Goal: Transaction & Acquisition: Purchase product/service

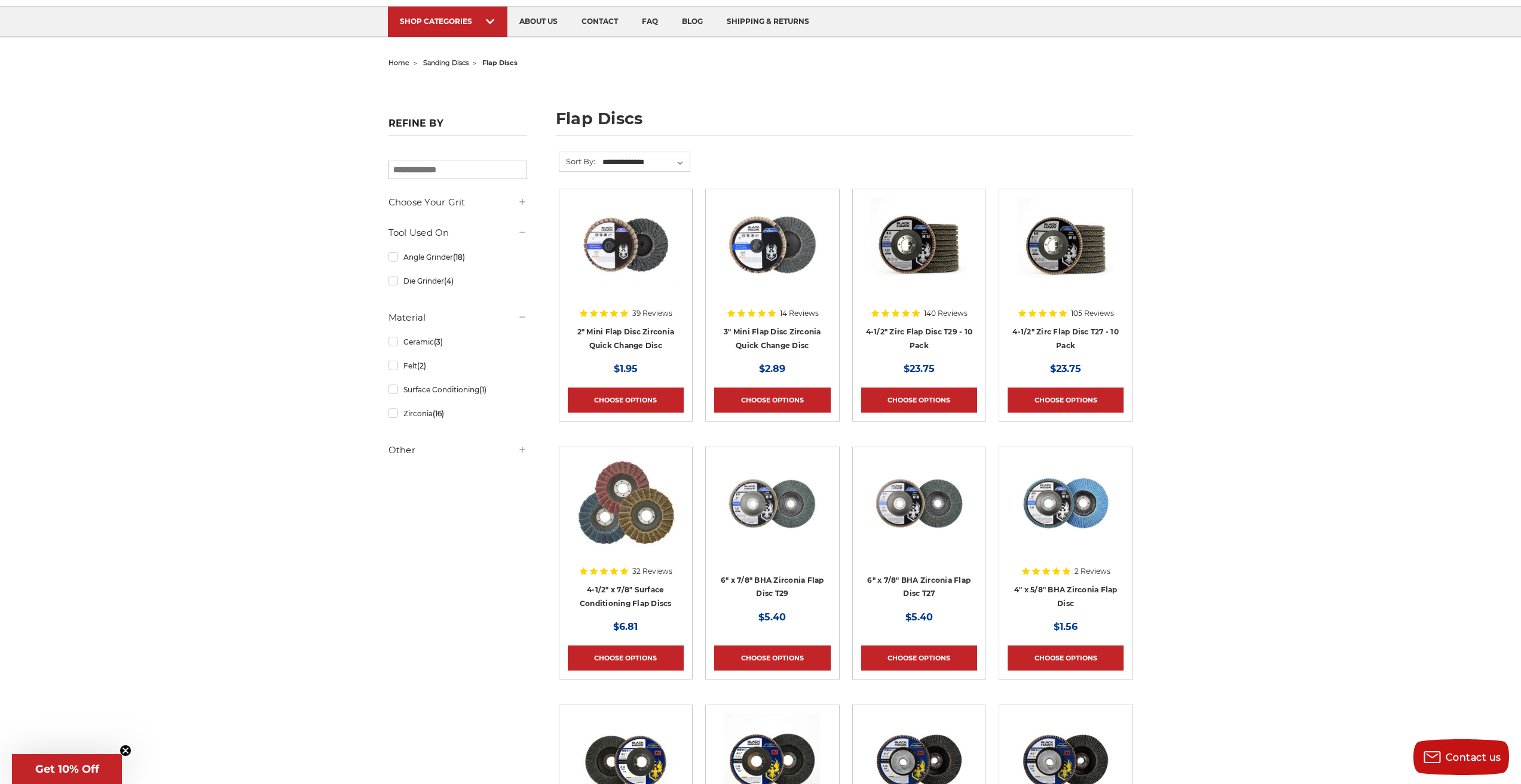
scroll to position [60, 0]
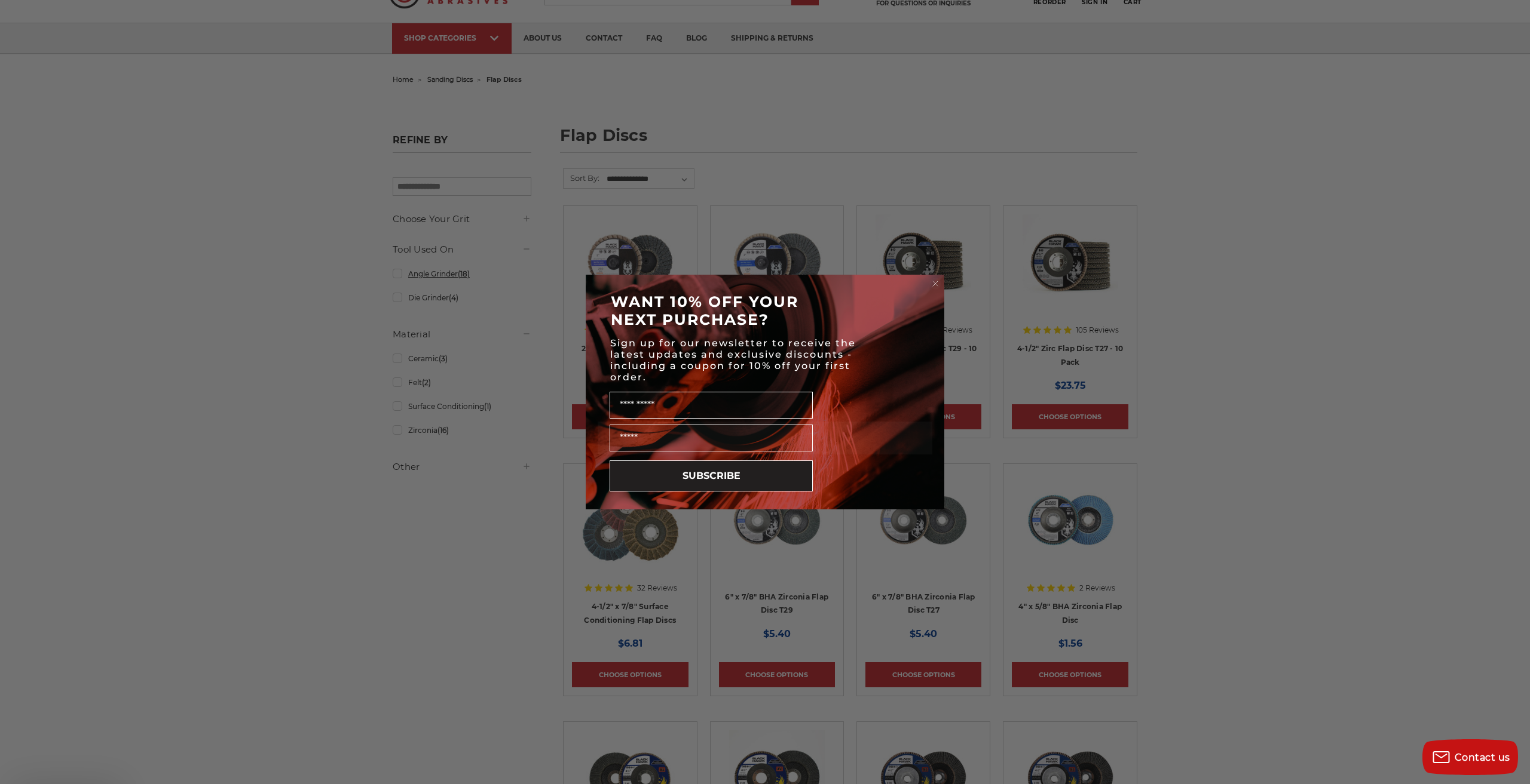
click at [390, 273] on div "Close dialog WANT 10% OFF YOUR NEXT PURCHASE? Sign up for our newsletter to rec…" at bounding box center [765, 392] width 1530 height 784
click at [935, 283] on icon "Close dialog" at bounding box center [935, 284] width 5 height 5
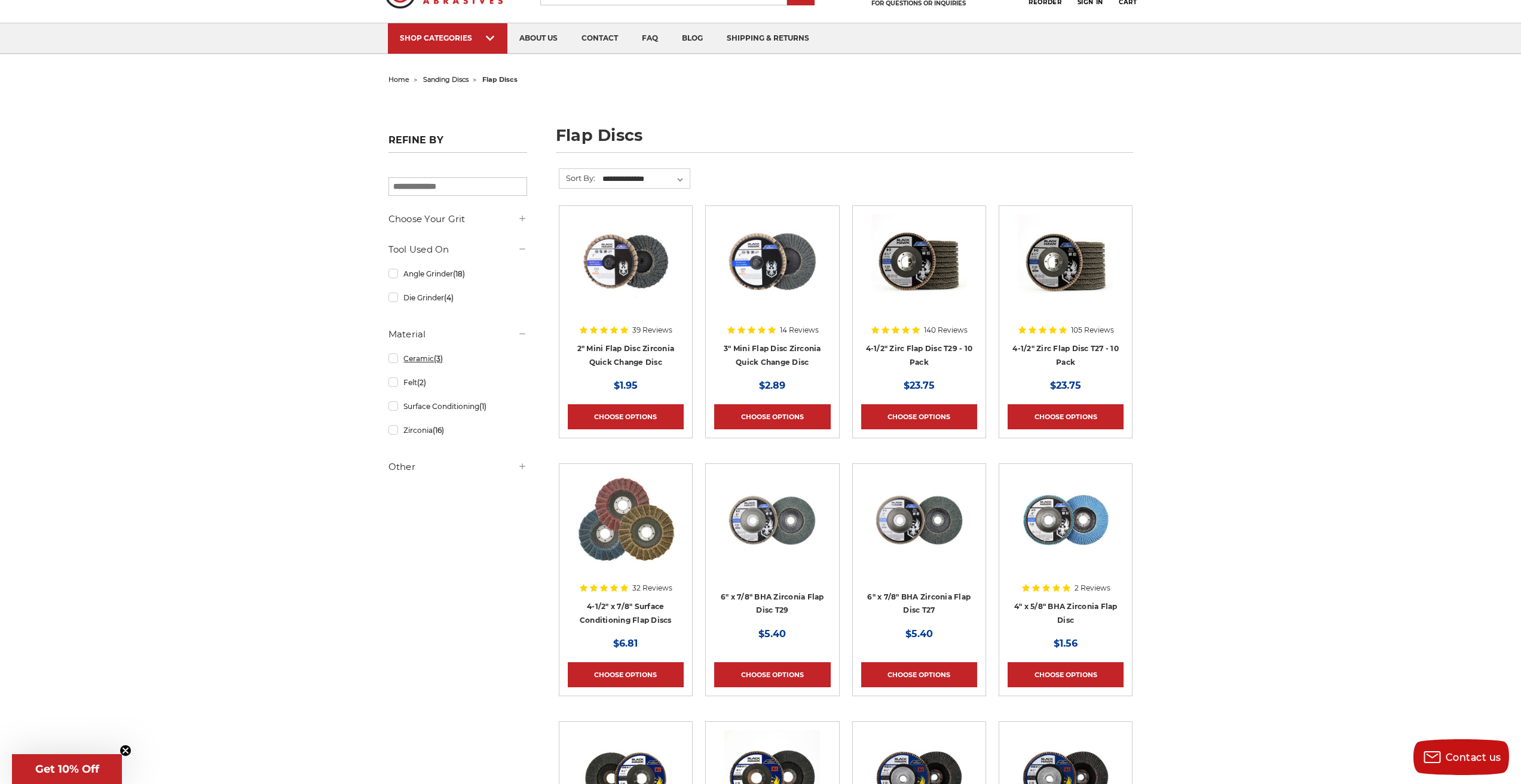
click at [395, 365] on link "Ceramic (3)" at bounding box center [457, 359] width 139 height 21
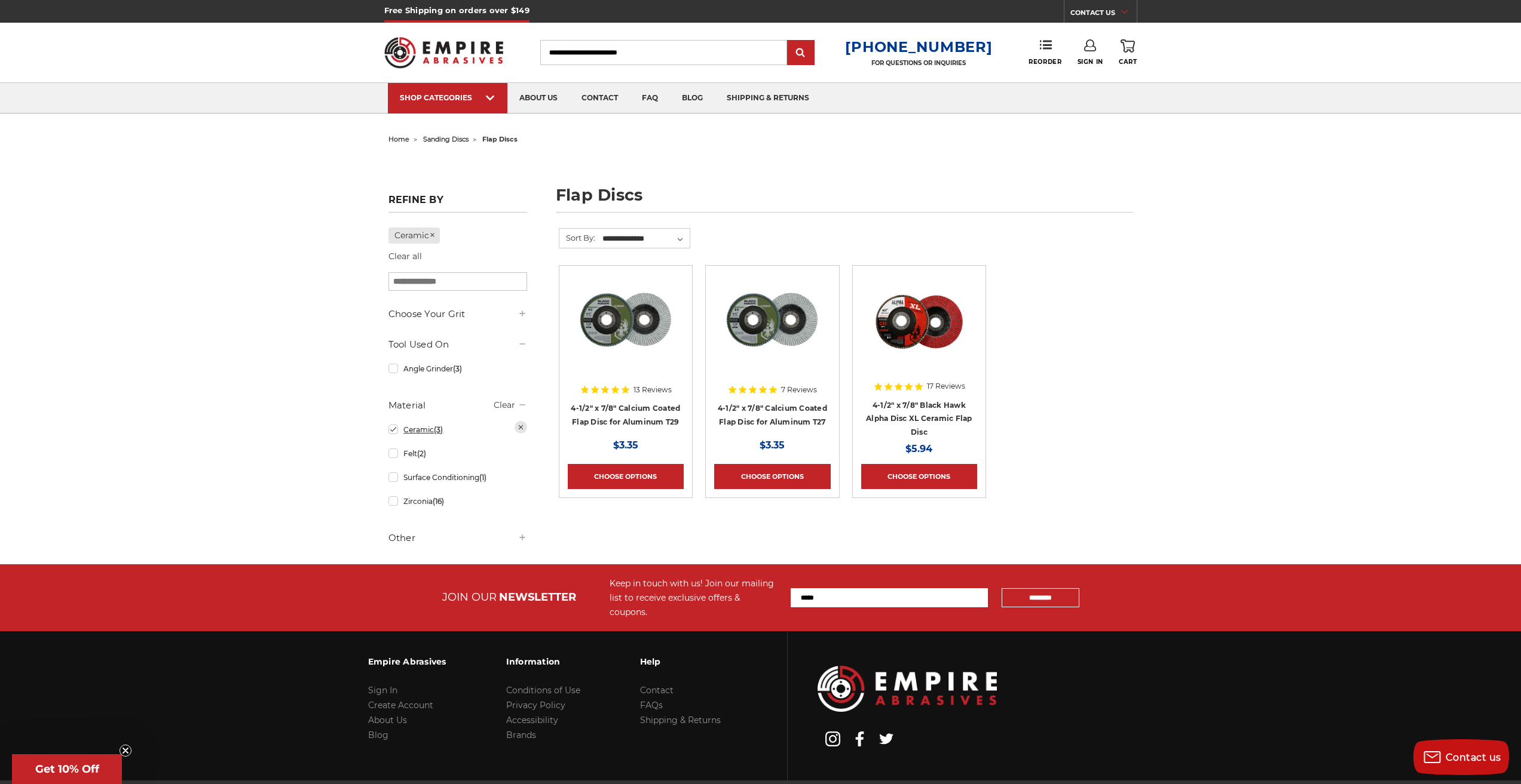
click at [392, 428] on link "Ceramic (3)" at bounding box center [457, 430] width 139 height 21
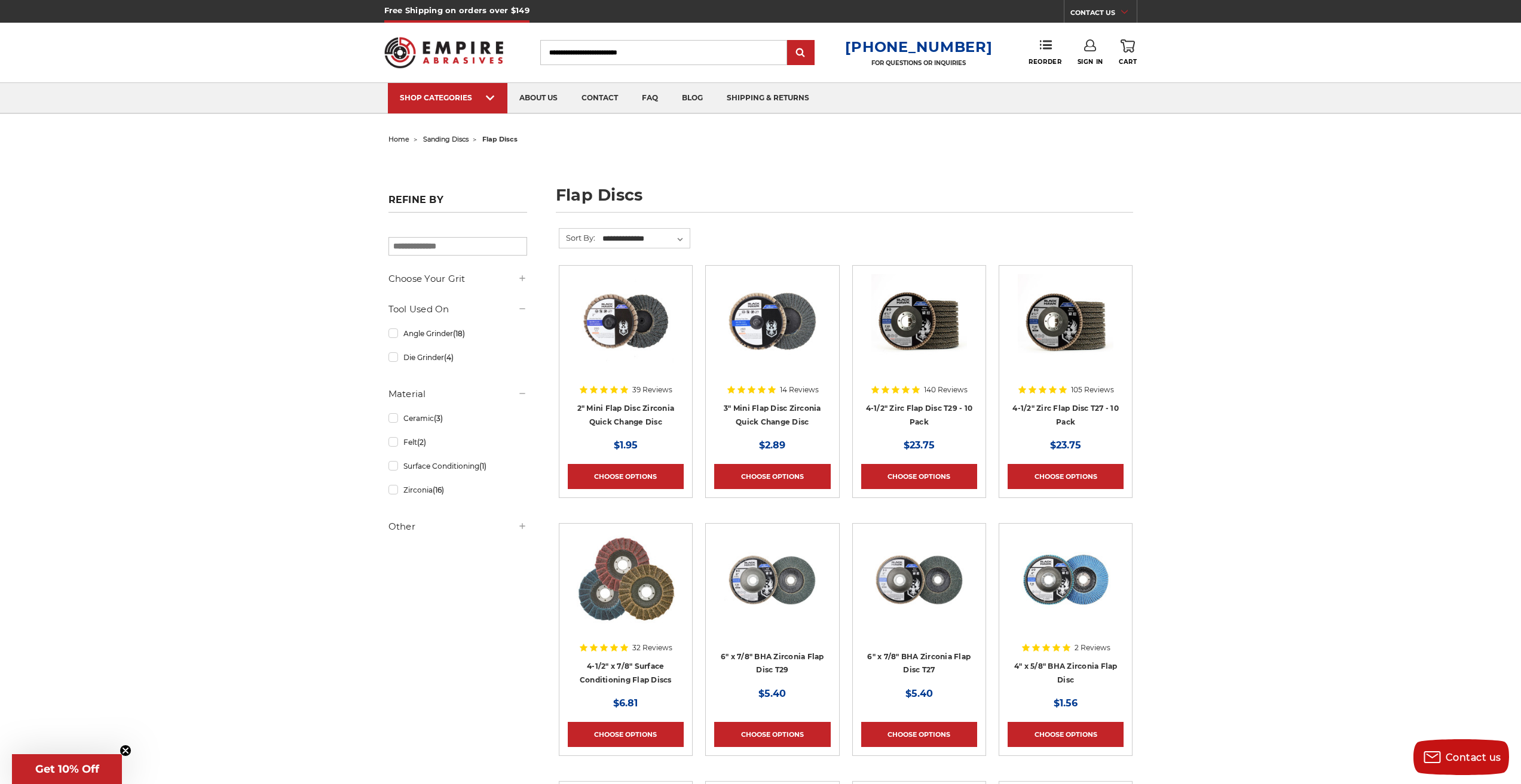
click at [399, 527] on h5 "Other" at bounding box center [457, 527] width 139 height 15
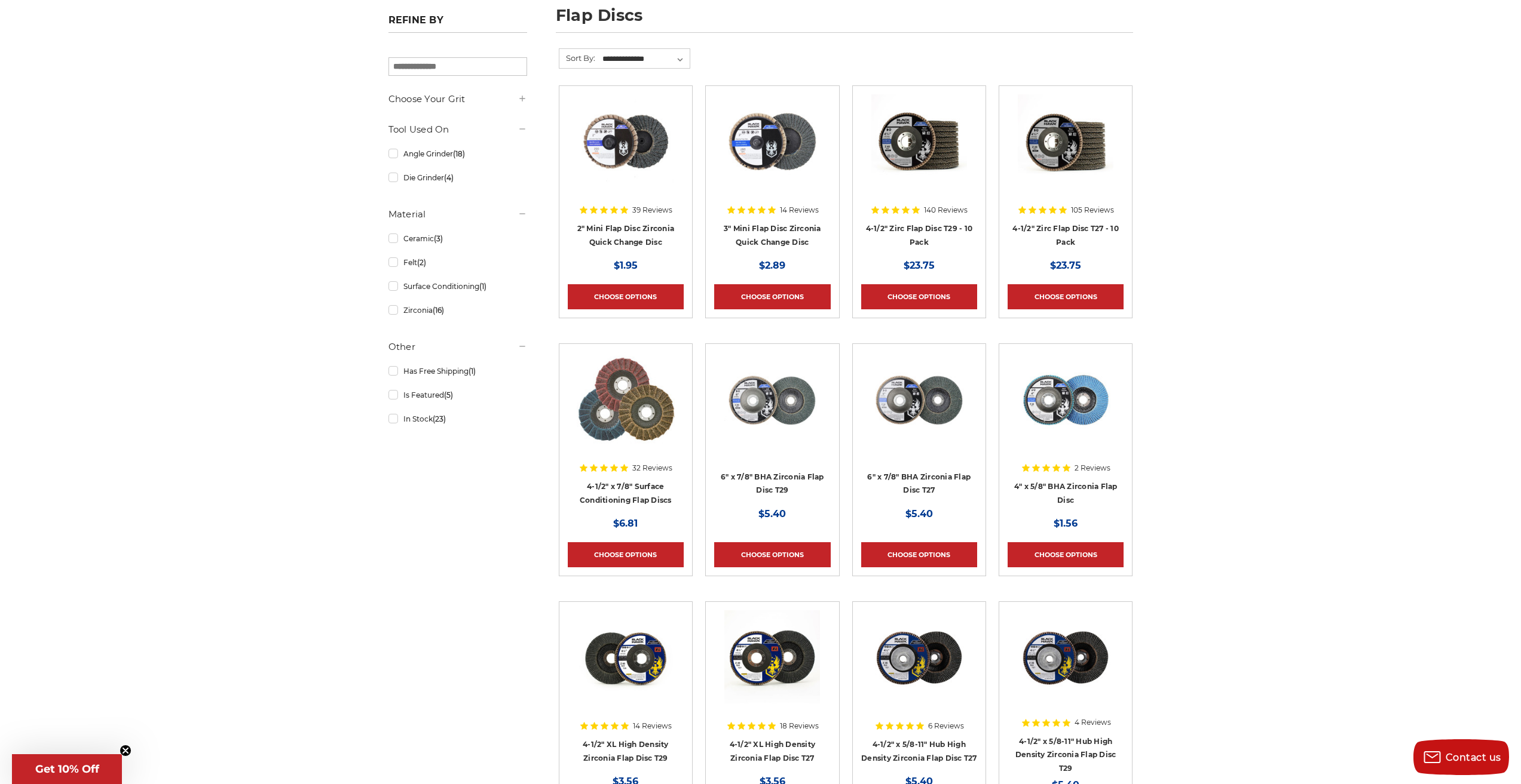
scroll to position [179, 0]
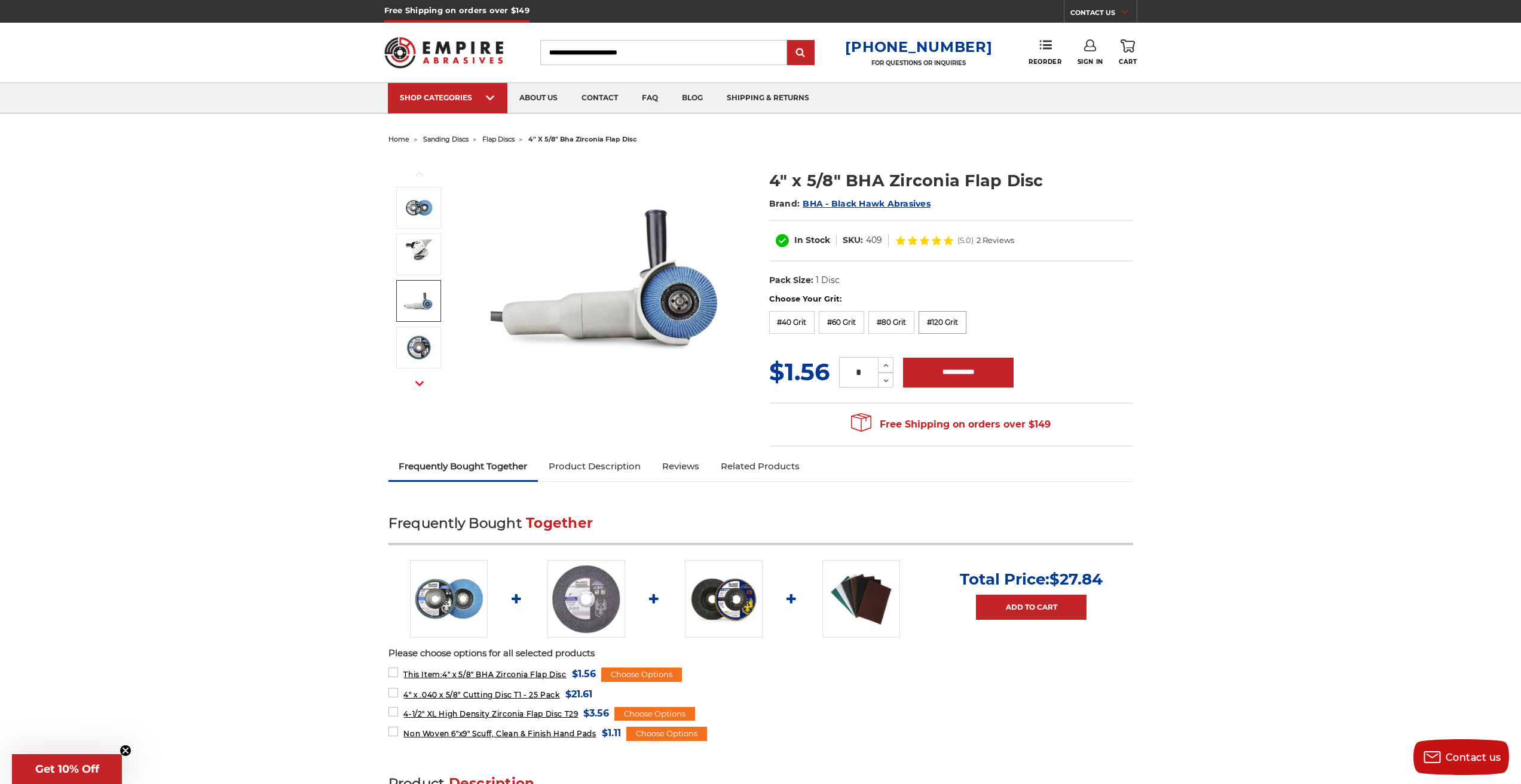
click at [956, 327] on label "#120 Grit" at bounding box center [943, 322] width 48 height 23
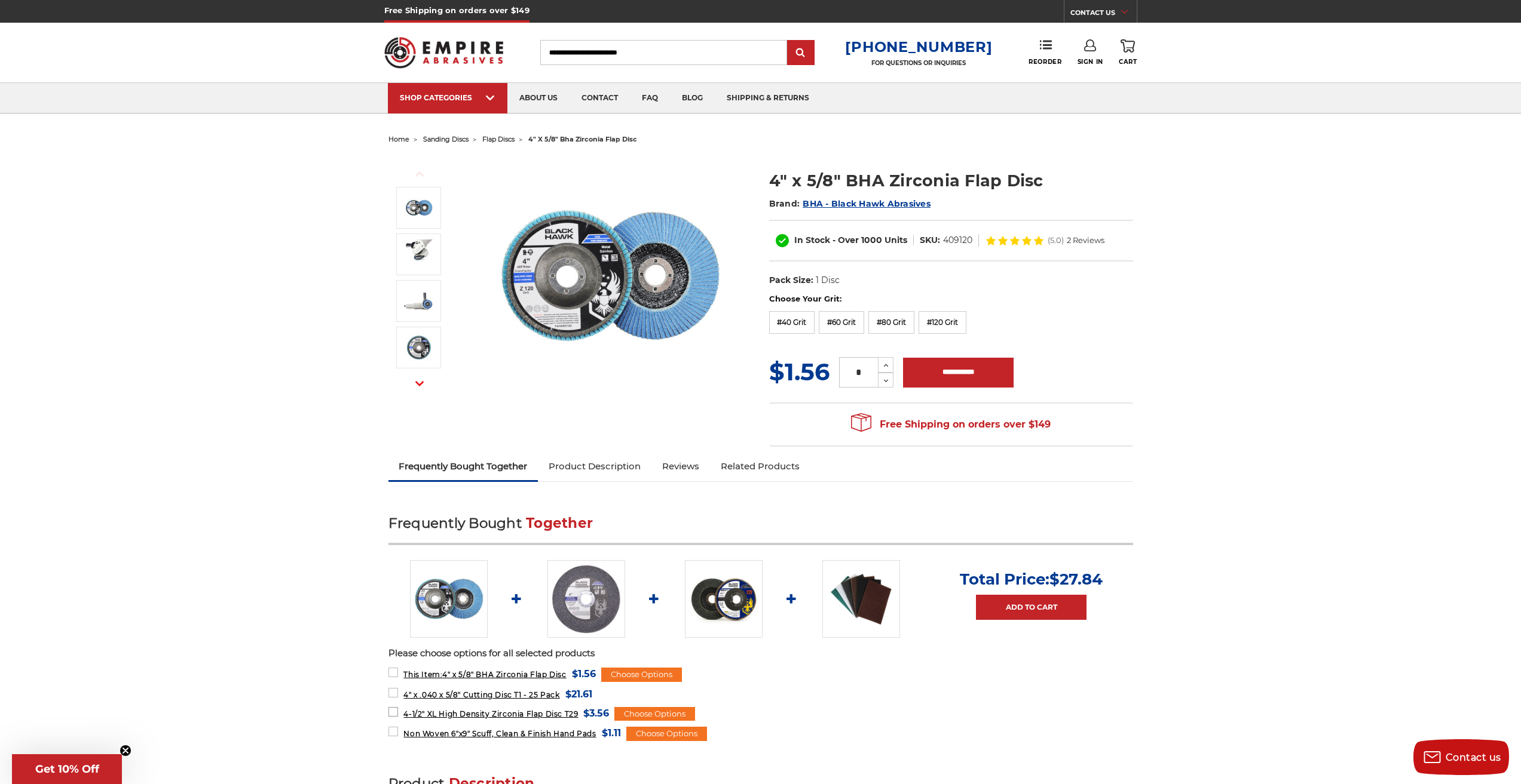
click at [430, 713] on span "4-1/2" XL High Density Zirconia Flap Disc T29" at bounding box center [490, 714] width 174 height 9
click at [425, 711] on span "4-1/2" XL High Density Zirconia Flap Disc T29" at bounding box center [490, 714] width 174 height 9
click at [737, 593] on img at bounding box center [724, 599] width 77 height 77
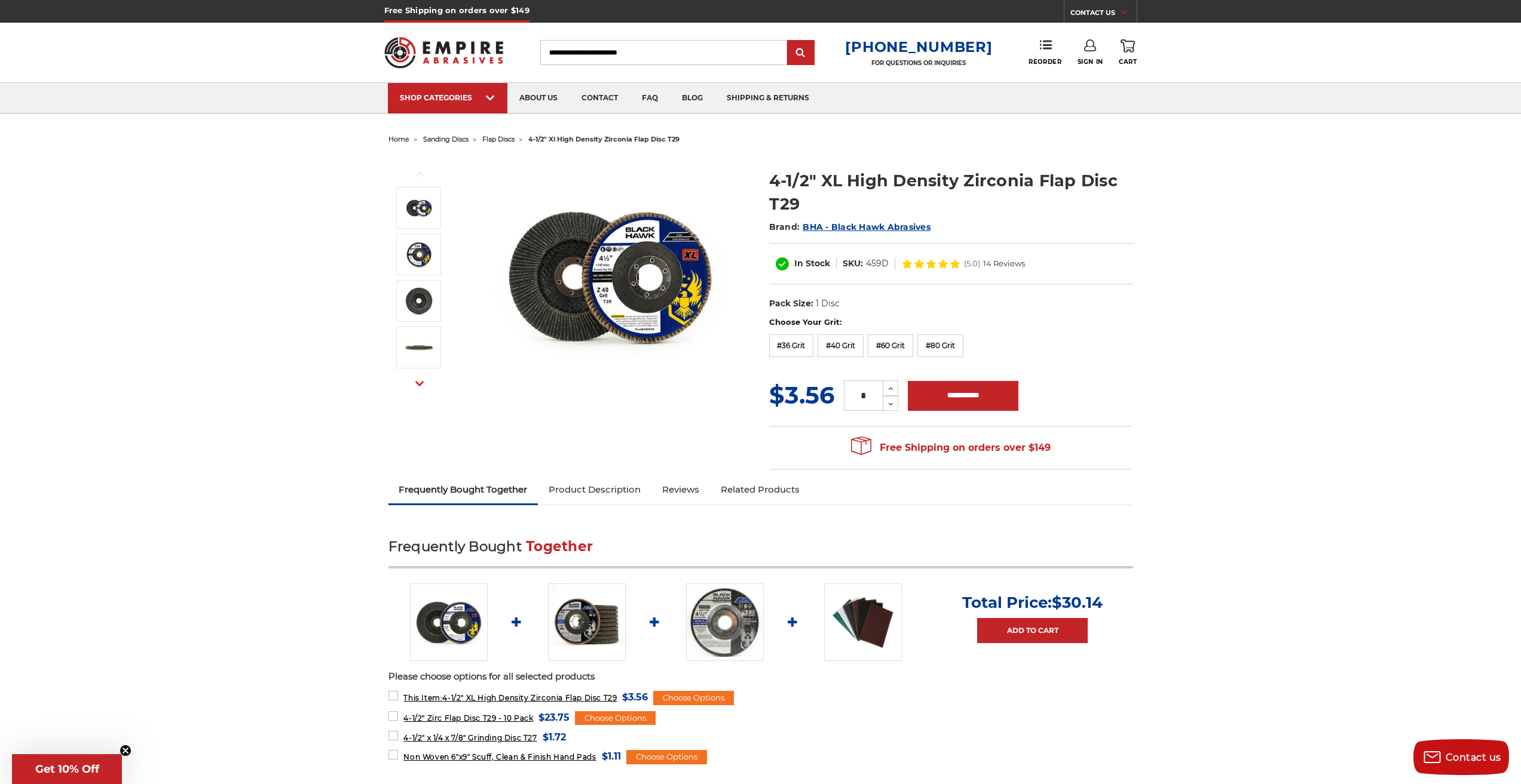
click at [611, 492] on link "Product Description" at bounding box center [595, 490] width 114 height 26
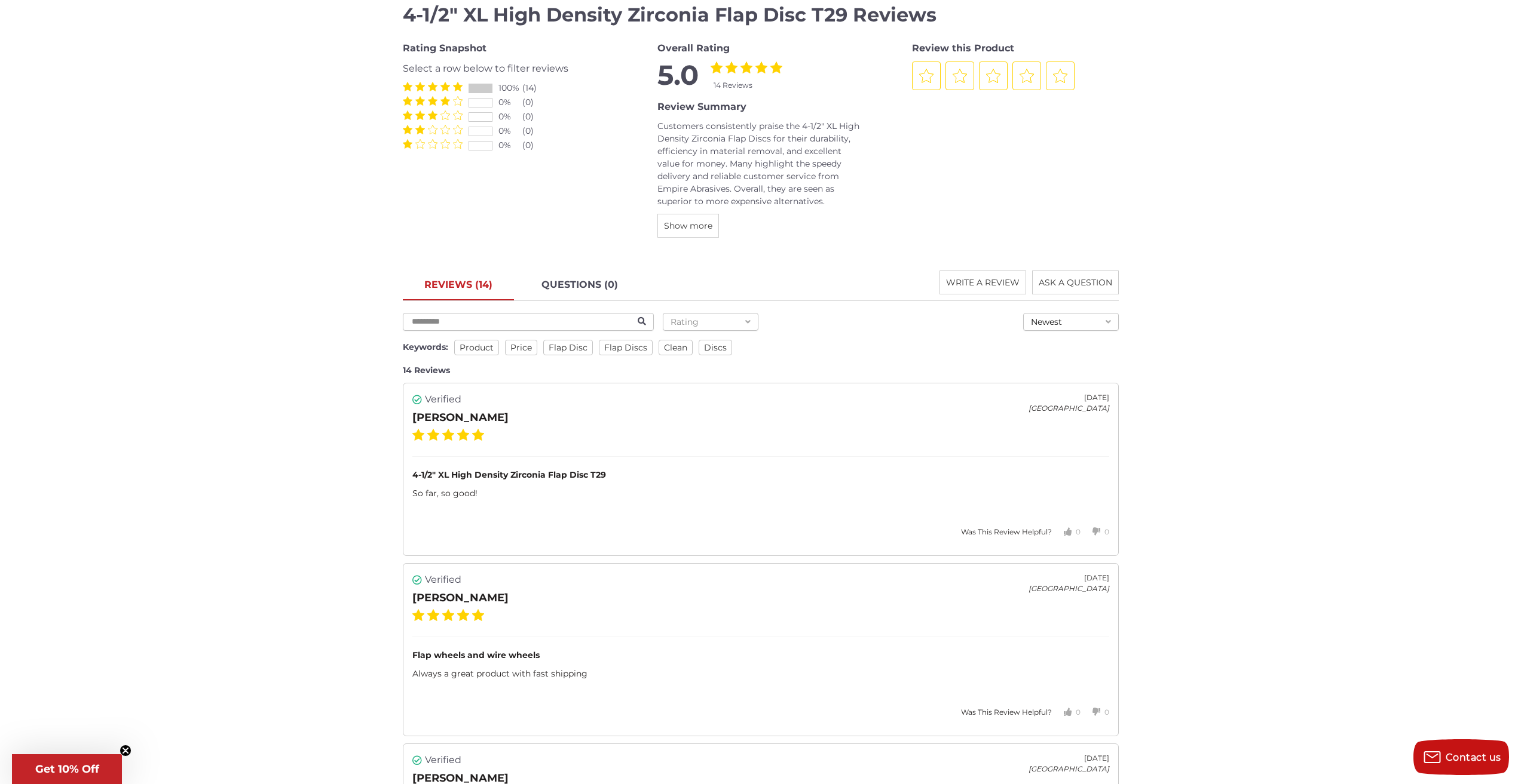
scroll to position [1502, 0]
